Goal: Navigation & Orientation: Find specific page/section

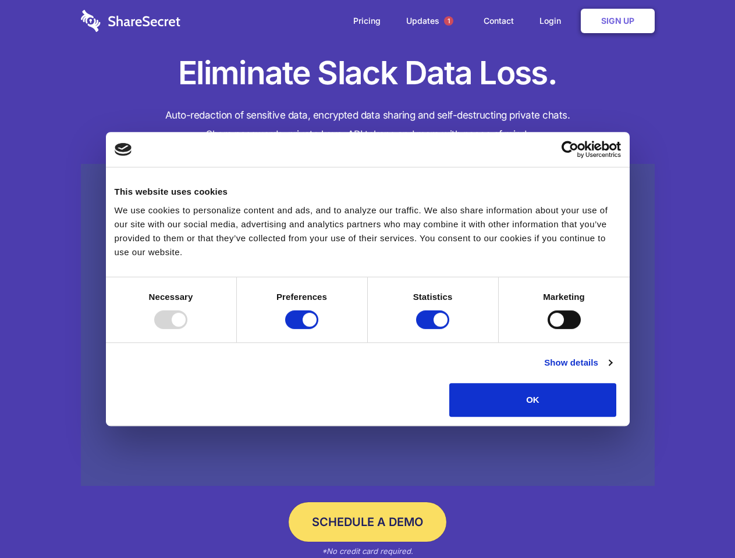
click at [187, 329] on div at bounding box center [170, 320] width 33 height 19
click at [318, 329] on input "Preferences" at bounding box center [301, 320] width 33 height 19
checkbox input "false"
click at [434, 329] on input "Statistics" at bounding box center [432, 320] width 33 height 19
checkbox input "false"
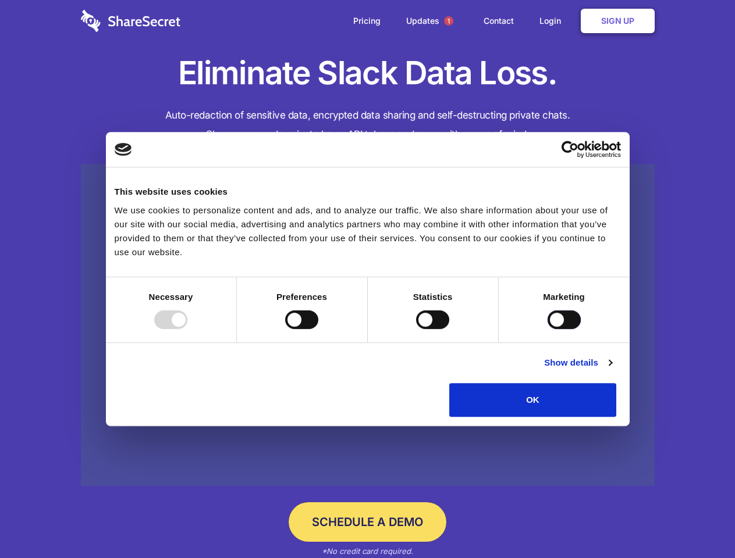
click at [547, 329] on input "Marketing" at bounding box center [563, 320] width 33 height 19
checkbox input "true"
click at [611, 370] on link "Show details" at bounding box center [577, 363] width 67 height 14
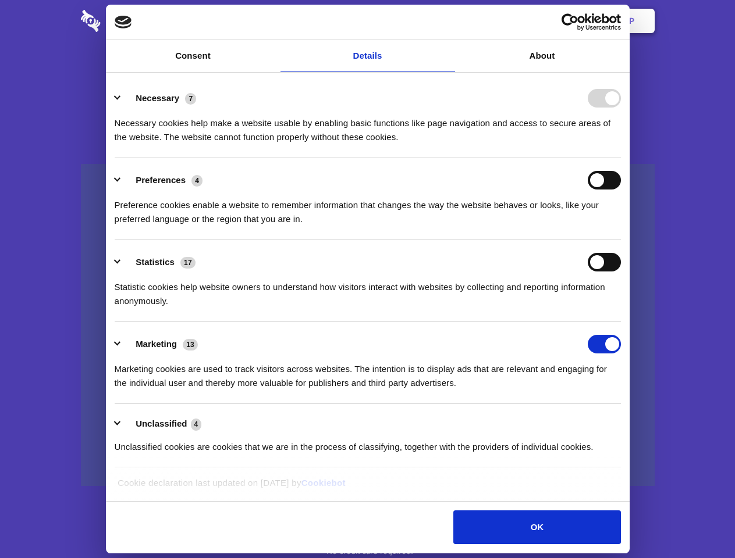
click at [621, 158] on li "Necessary 7 Necessary cookies help make a website usable by enabling basic func…" at bounding box center [368, 117] width 506 height 82
click at [448, 21] on span "1" at bounding box center [448, 20] width 9 height 9
